Goal: Task Accomplishment & Management: Use online tool/utility

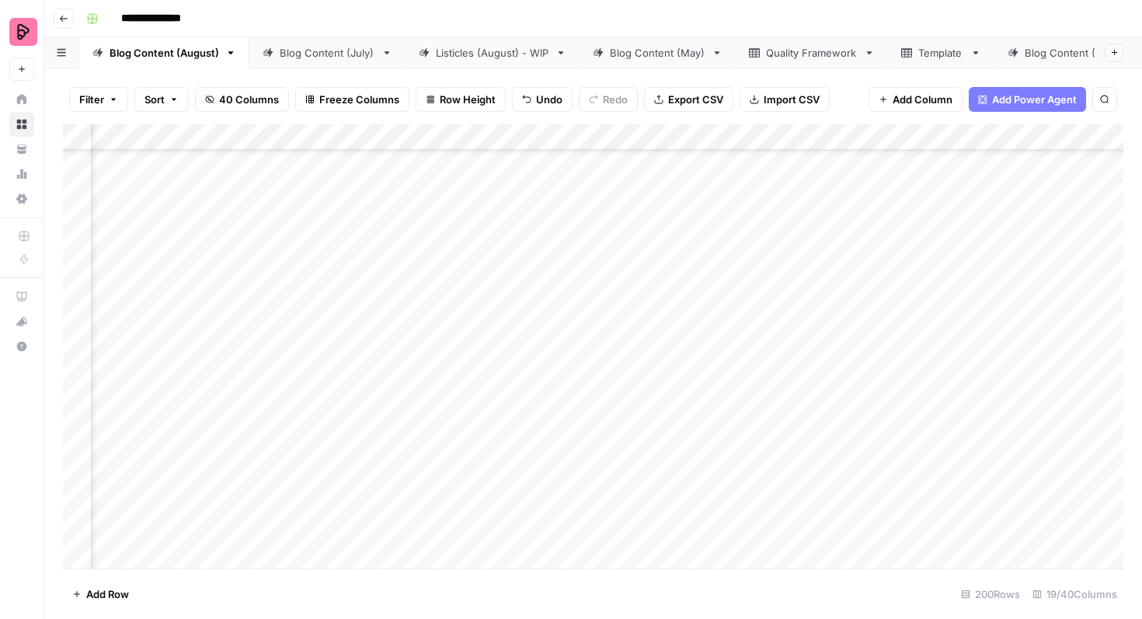
scroll to position [2428, 239]
click at [650, 238] on div "Add Column" at bounding box center [593, 346] width 1061 height 444
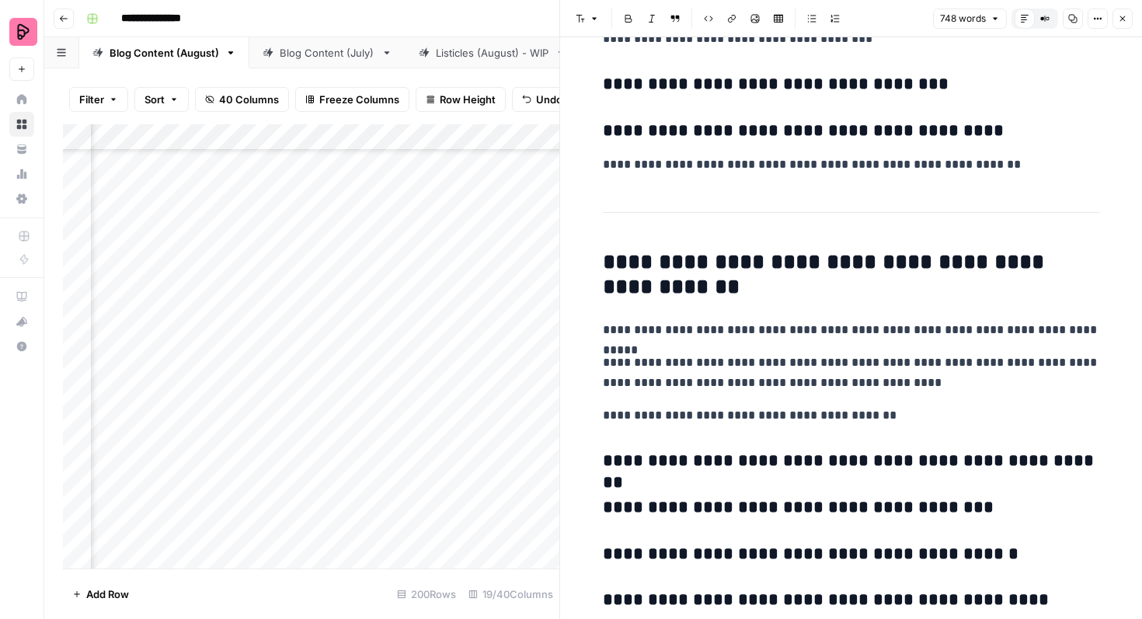
scroll to position [2202, 0]
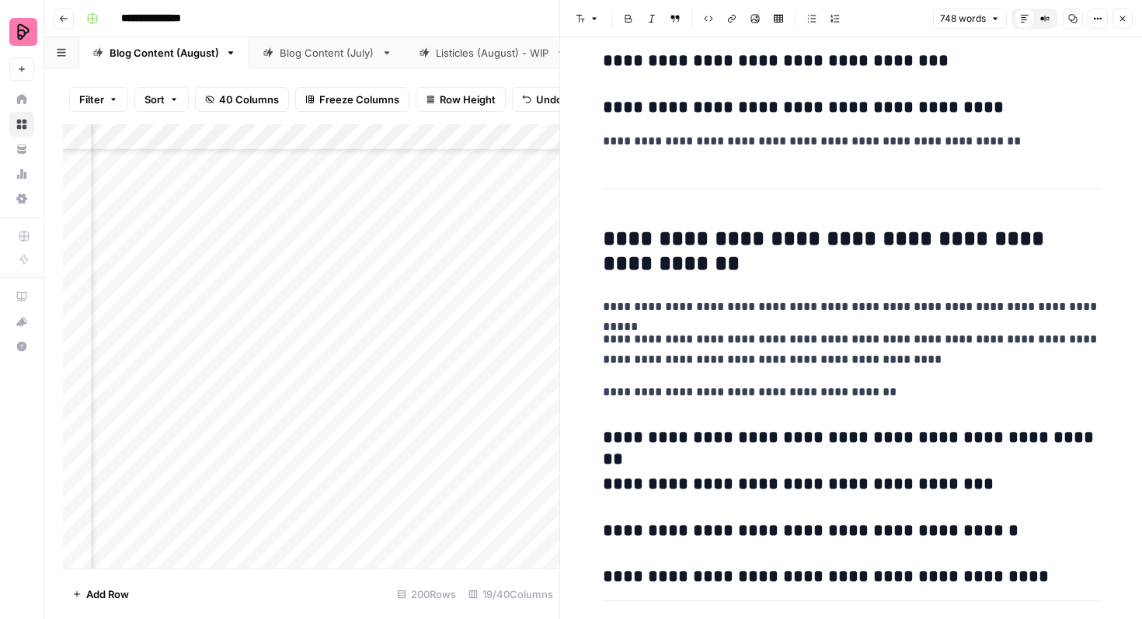
click at [1120, 19] on icon "button" at bounding box center [1122, 18] width 9 height 9
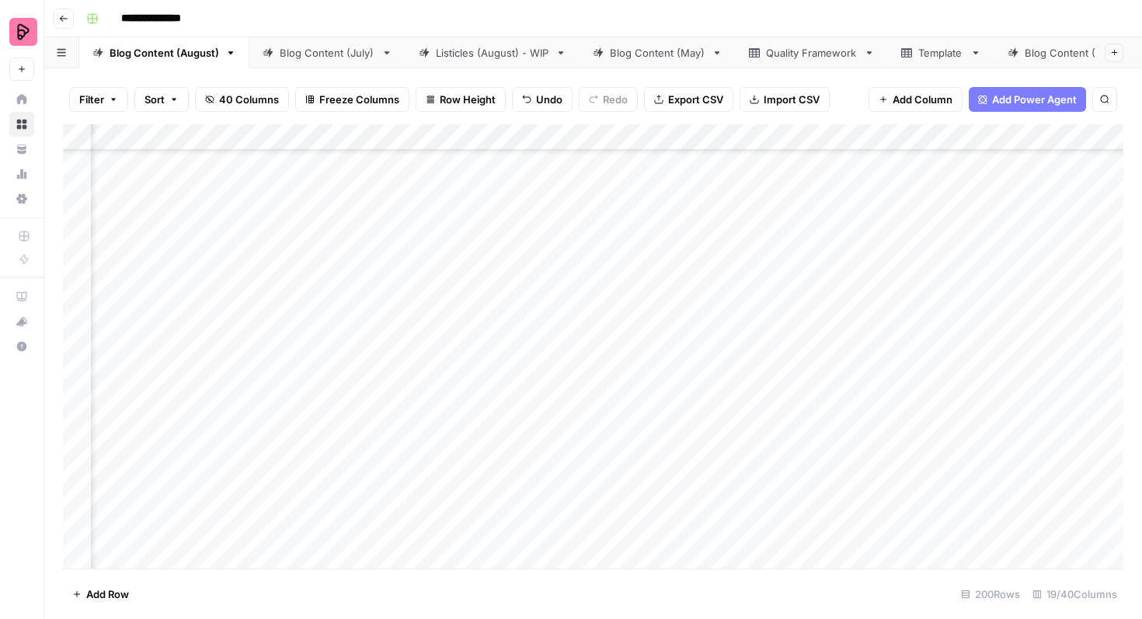
click at [732, 237] on div "Add Column" at bounding box center [593, 346] width 1061 height 444
click at [730, 280] on div "Add Column" at bounding box center [593, 346] width 1061 height 444
click at [737, 320] on div "Add Column" at bounding box center [593, 346] width 1061 height 444
click at [734, 362] on div "Add Column" at bounding box center [593, 346] width 1061 height 444
click at [733, 400] on div "Add Column" at bounding box center [593, 346] width 1061 height 444
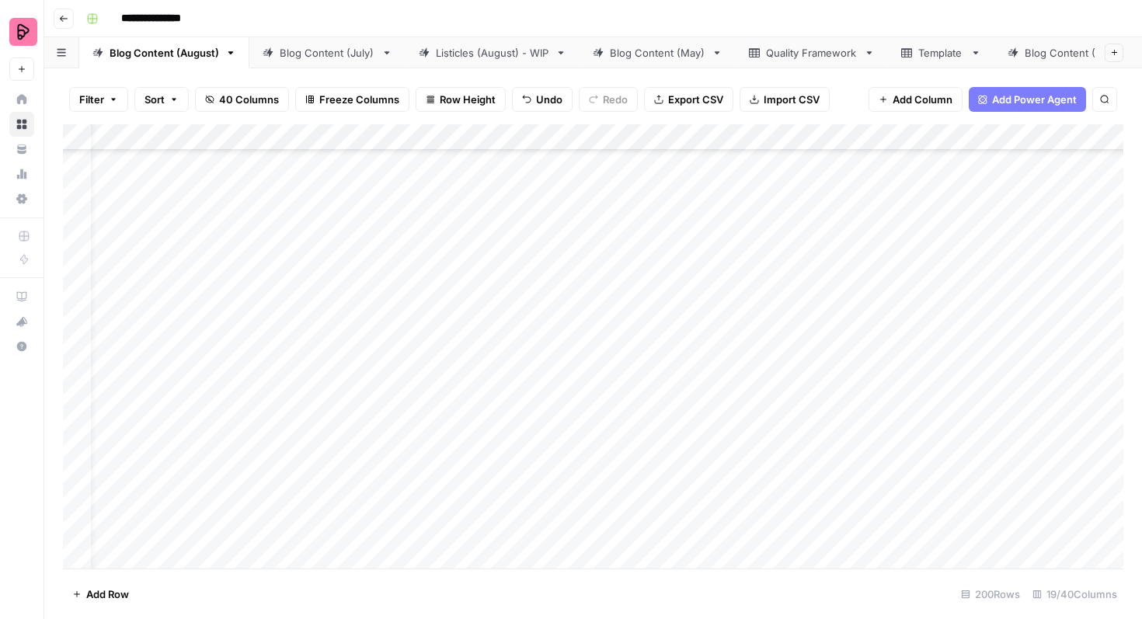
scroll to position [2259, 0]
click at [572, 410] on div "Add Column" at bounding box center [593, 346] width 1061 height 444
click at [577, 415] on div "Add Column" at bounding box center [593, 346] width 1061 height 444
click at [587, 383] on div "Add Column" at bounding box center [593, 346] width 1061 height 444
drag, startPoint x: 619, startPoint y: 393, endPoint x: 587, endPoint y: 528, distance: 139.1
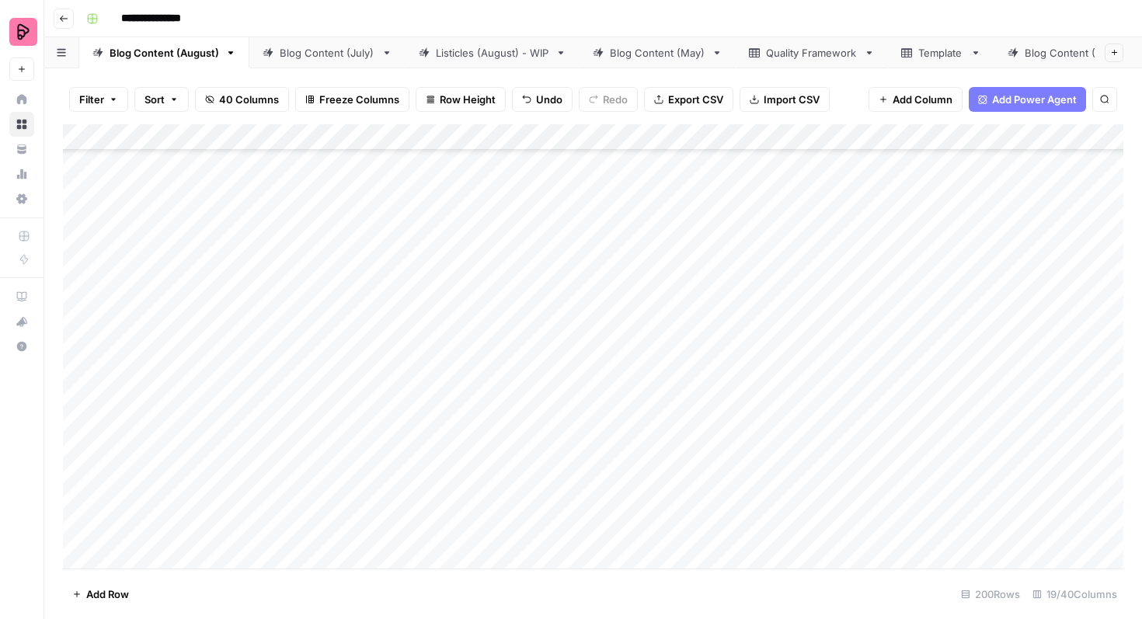
click at [587, 528] on div "Add Column" at bounding box center [593, 346] width 1061 height 444
click at [569, 437] on div "Add Column" at bounding box center [593, 346] width 1061 height 444
click at [591, 365] on div "Add Column" at bounding box center [593, 346] width 1061 height 444
drag, startPoint x: 618, startPoint y: 381, endPoint x: 615, endPoint y: 399, distance: 18.0
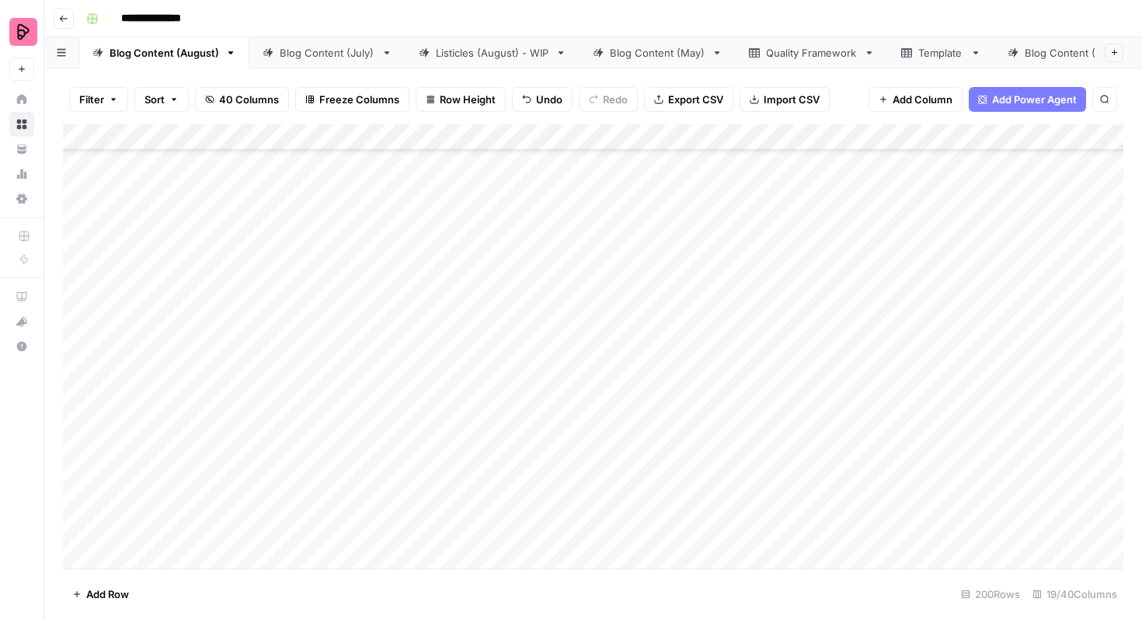
click at [616, 399] on div "Add Column" at bounding box center [593, 346] width 1061 height 444
